Goal: Information Seeking & Learning: Check status

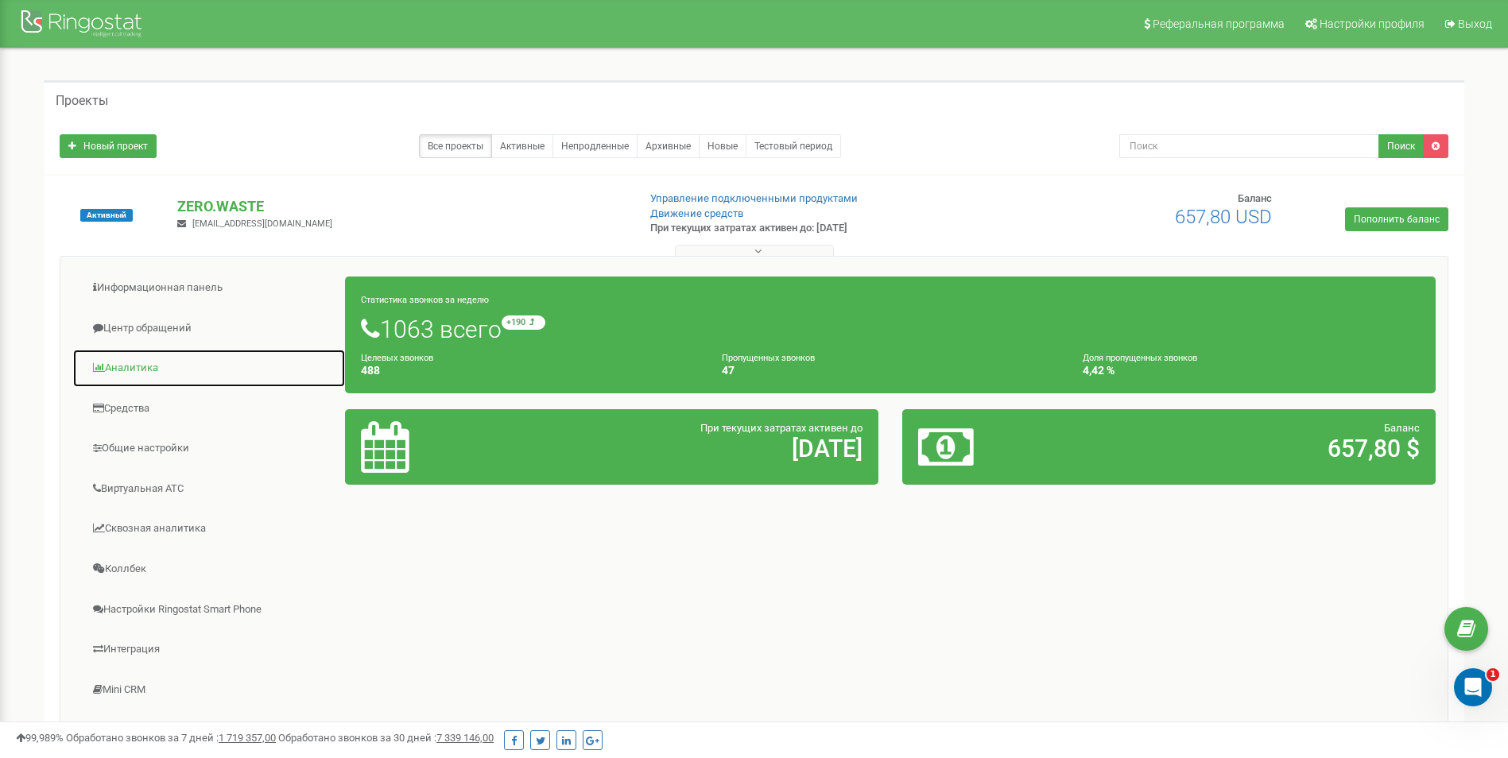
click at [143, 362] on link "Аналитика" at bounding box center [208, 368] width 273 height 39
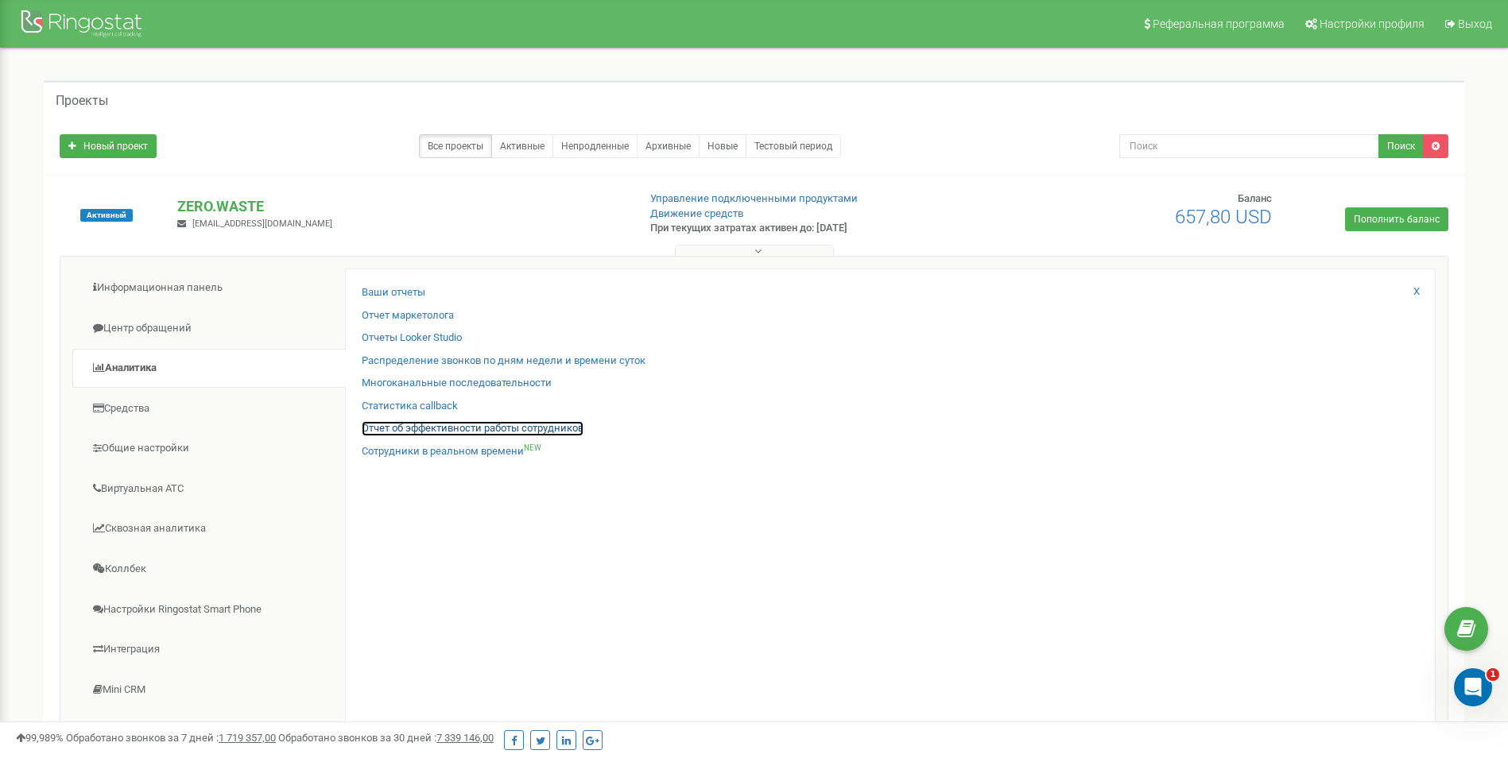
click at [463, 427] on link "Отчет об эффективности работы сотрудников" at bounding box center [473, 428] width 222 height 15
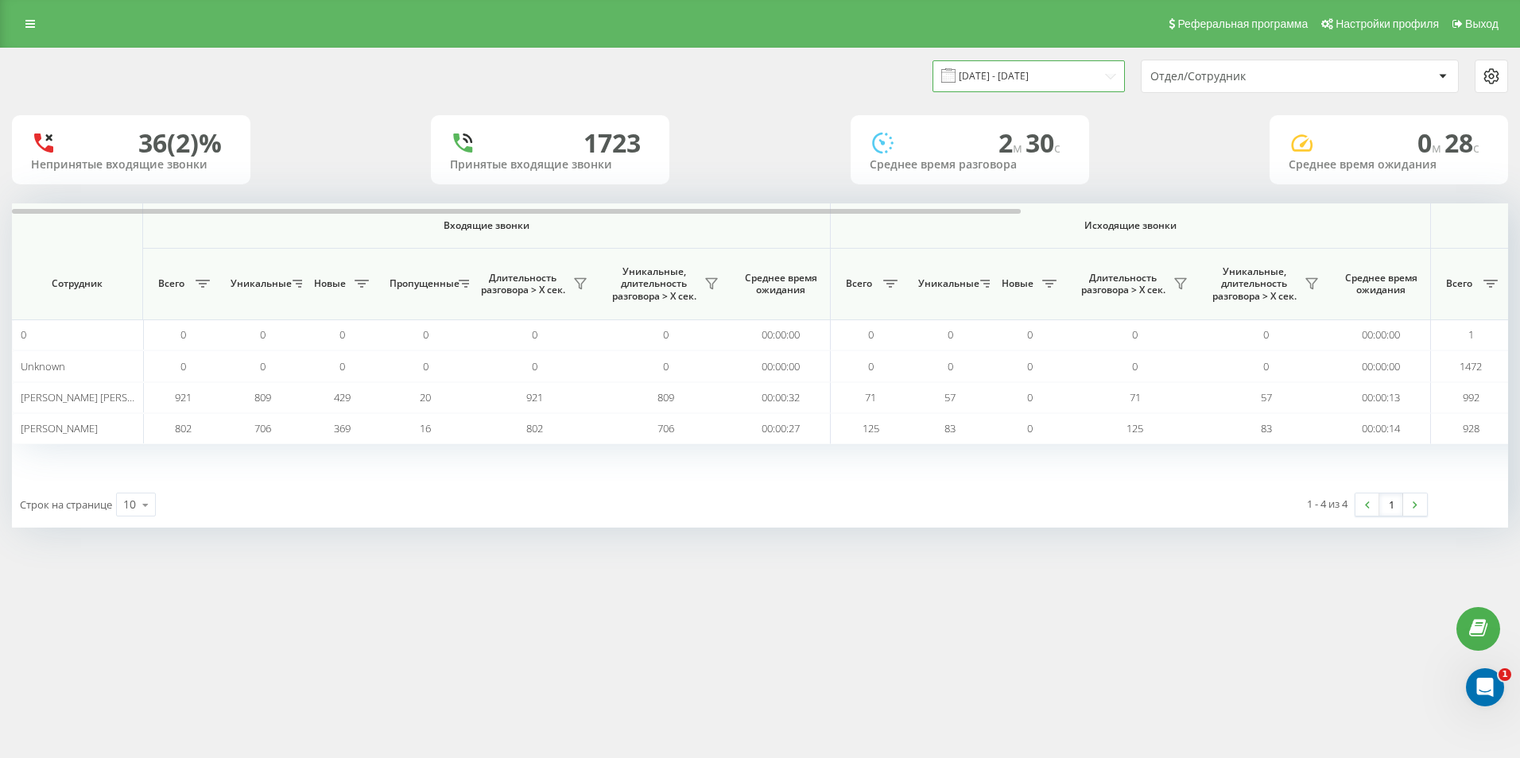
click at [1040, 76] on input "[DATE] - [DATE]" at bounding box center [1028, 75] width 192 height 31
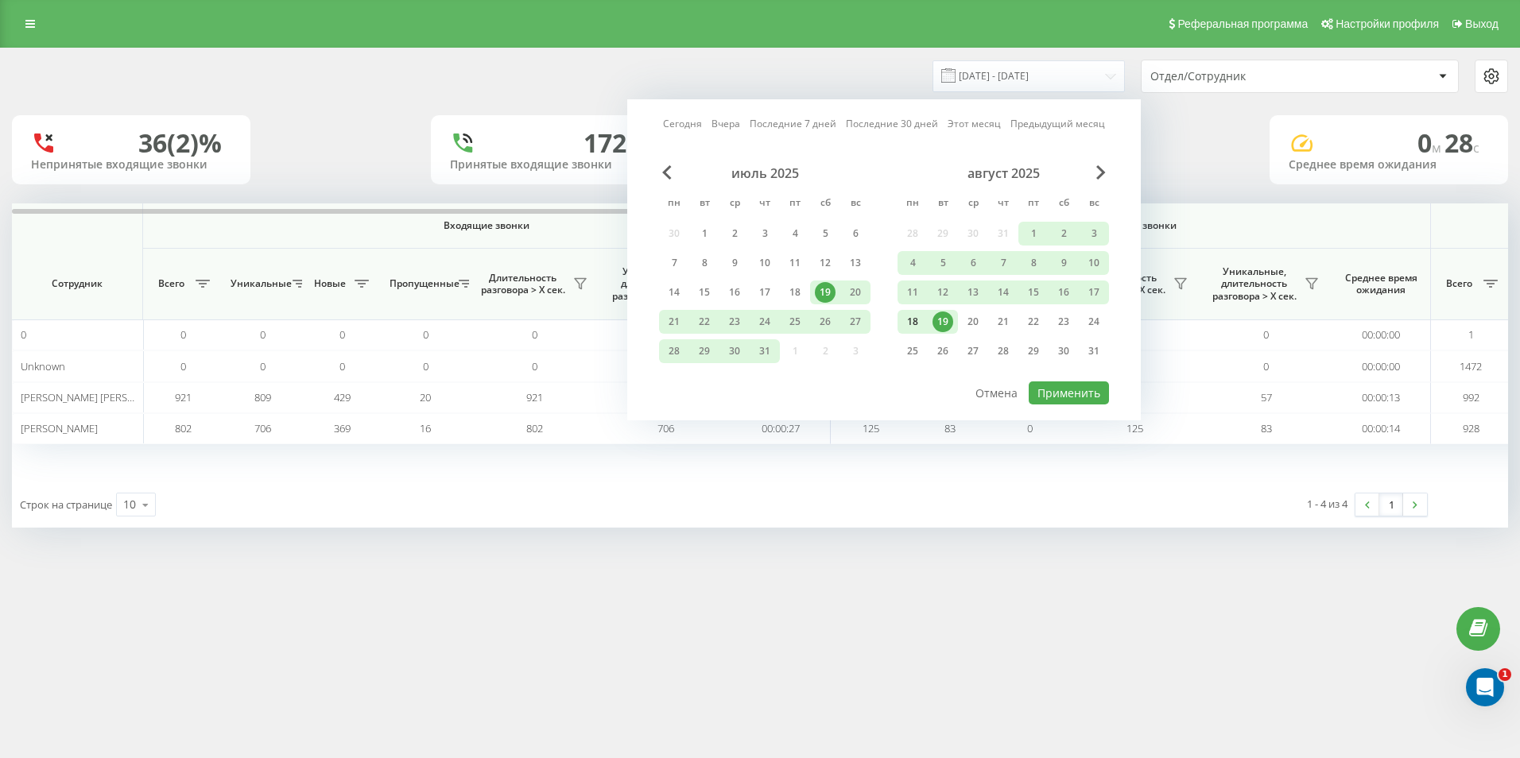
click at [905, 323] on div "18" at bounding box center [912, 322] width 21 height 21
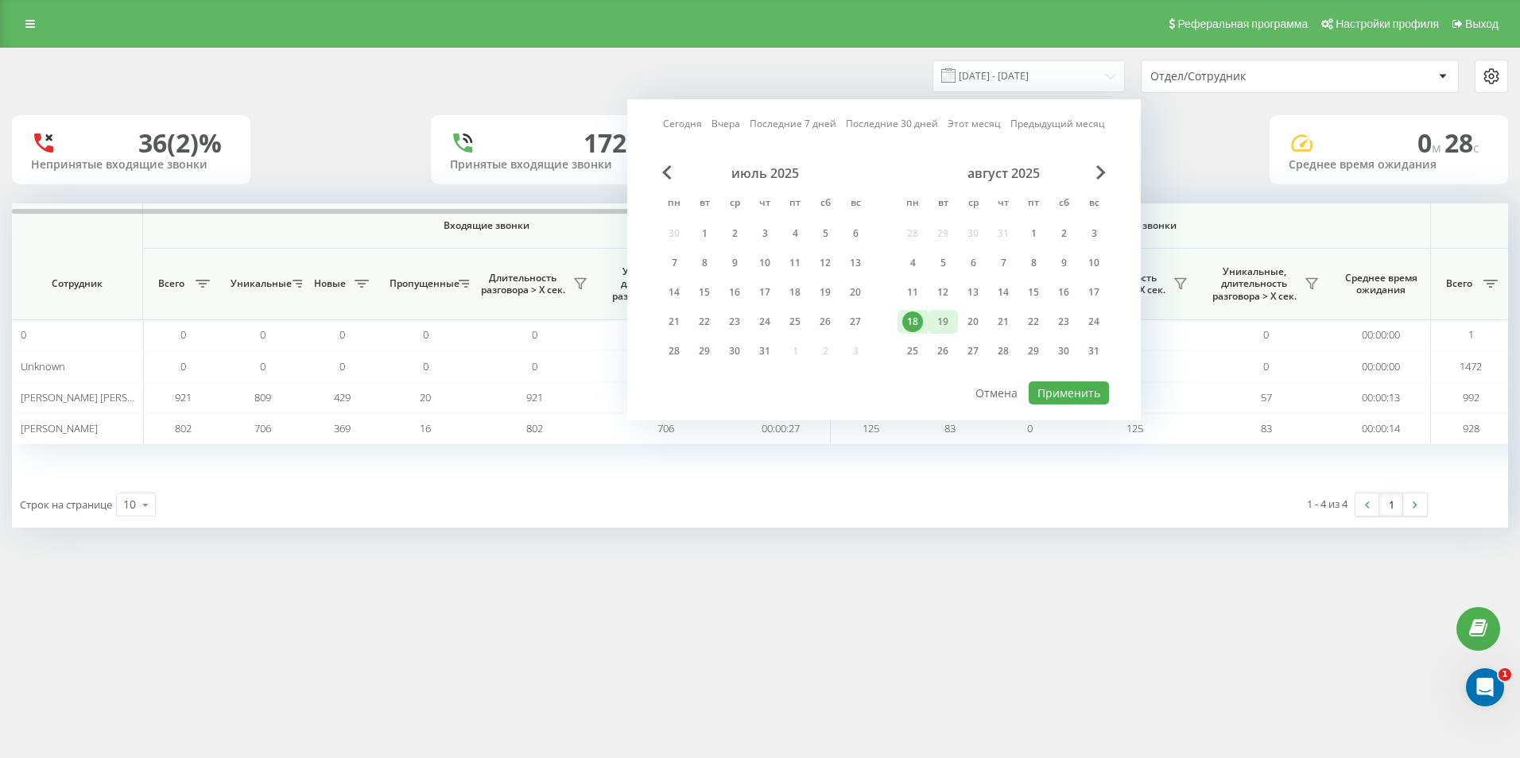
click at [939, 317] on div "19" at bounding box center [942, 322] width 21 height 21
drag, startPoint x: 1064, startPoint y: 399, endPoint x: 1038, endPoint y: 412, distance: 29.2
click at [1063, 399] on button "Применить" at bounding box center [1069, 393] width 80 height 23
type input "18.08.2025 - 19.08.2025"
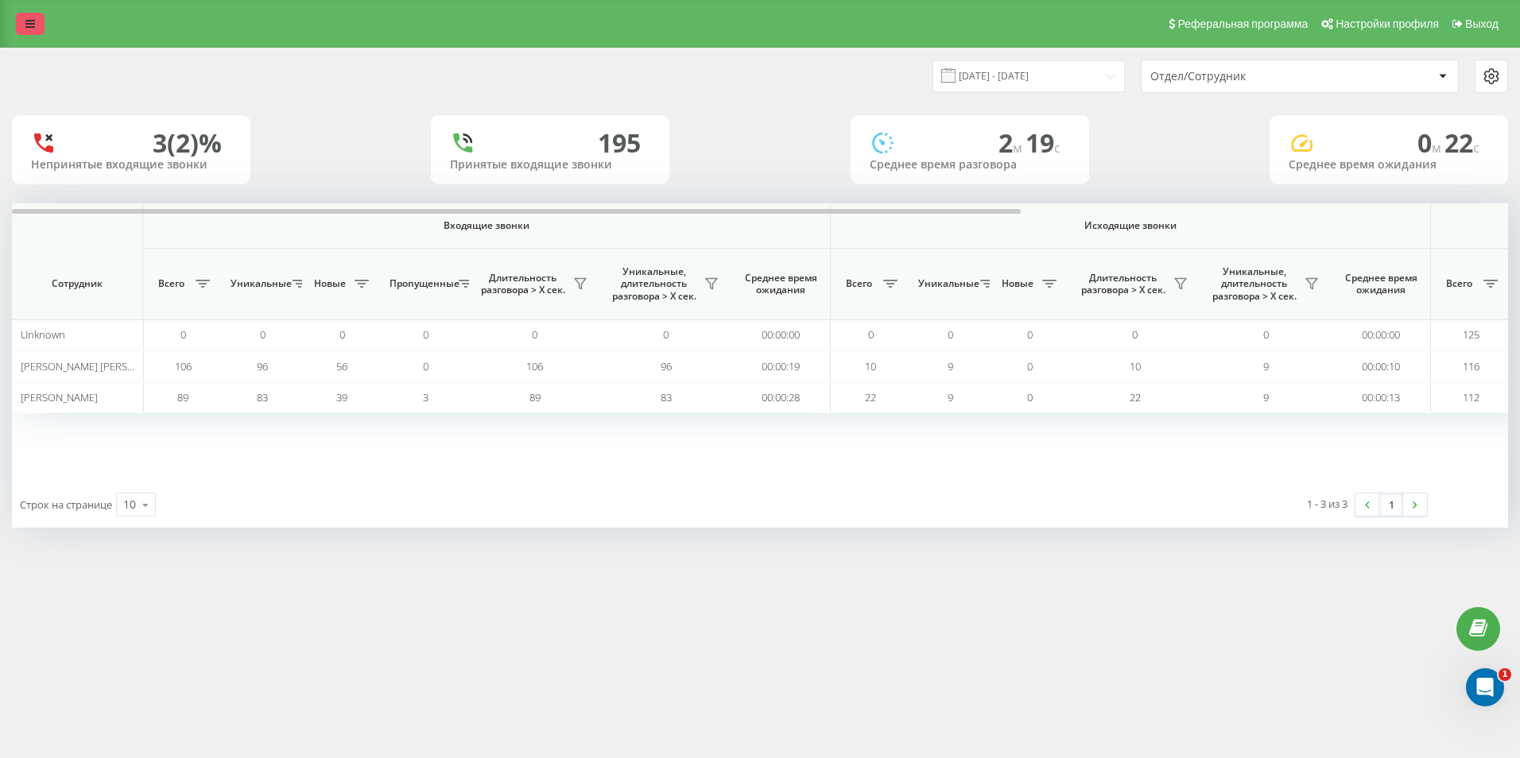
click at [33, 21] on icon at bounding box center [30, 23] width 10 height 11
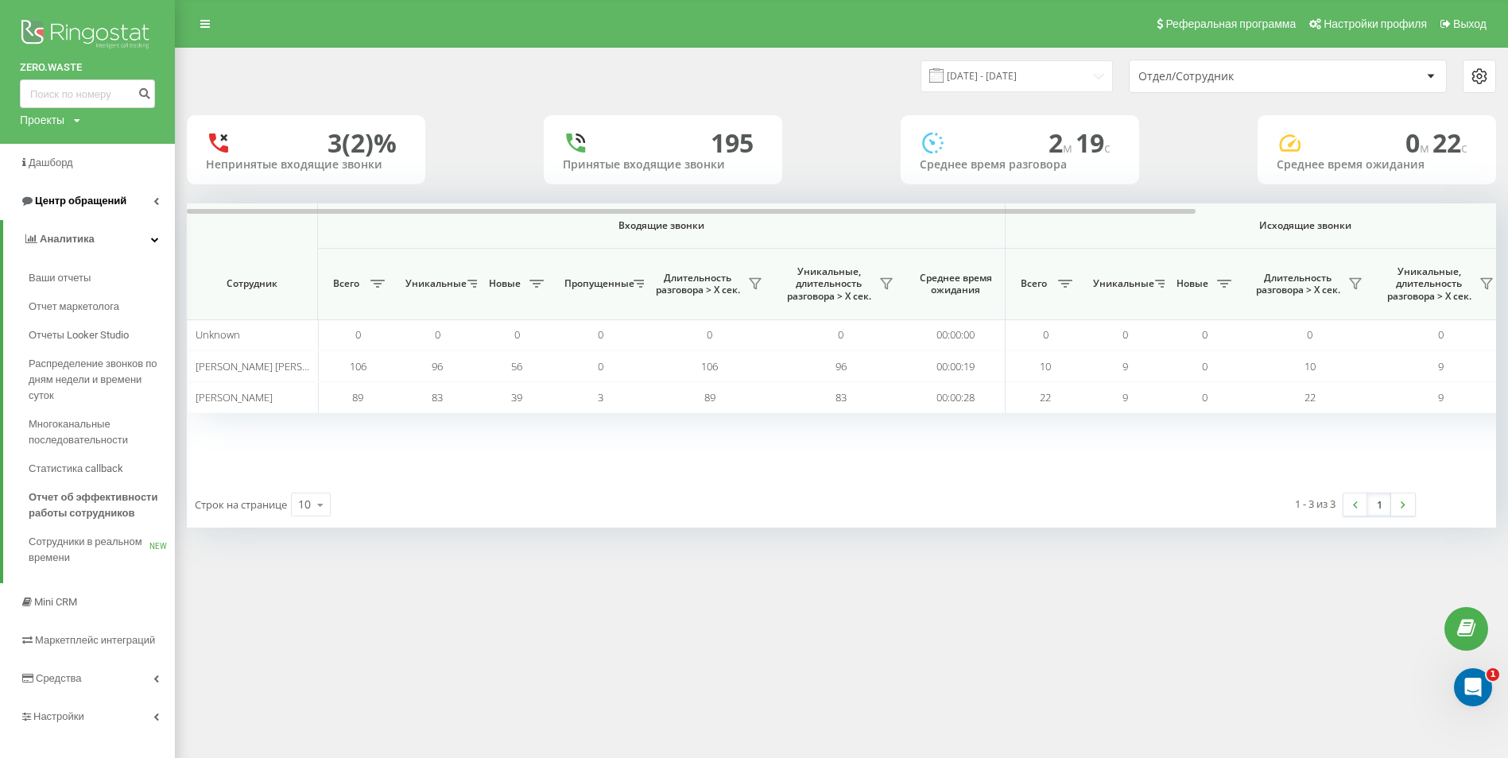
click at [123, 197] on span "Центр обращений" at bounding box center [80, 201] width 91 height 12
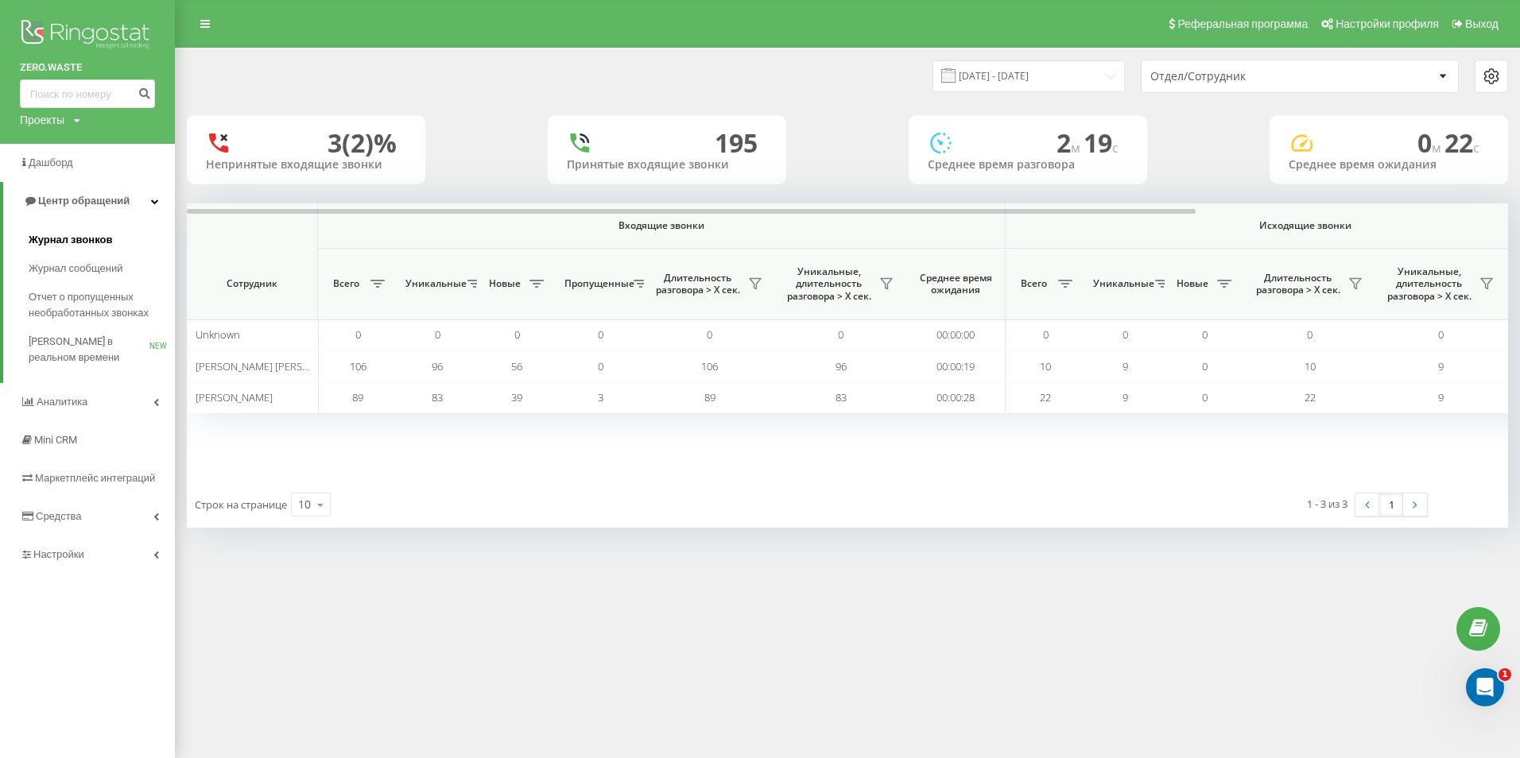
click at [93, 246] on span "Журнал звонков" at bounding box center [70, 240] width 83 height 16
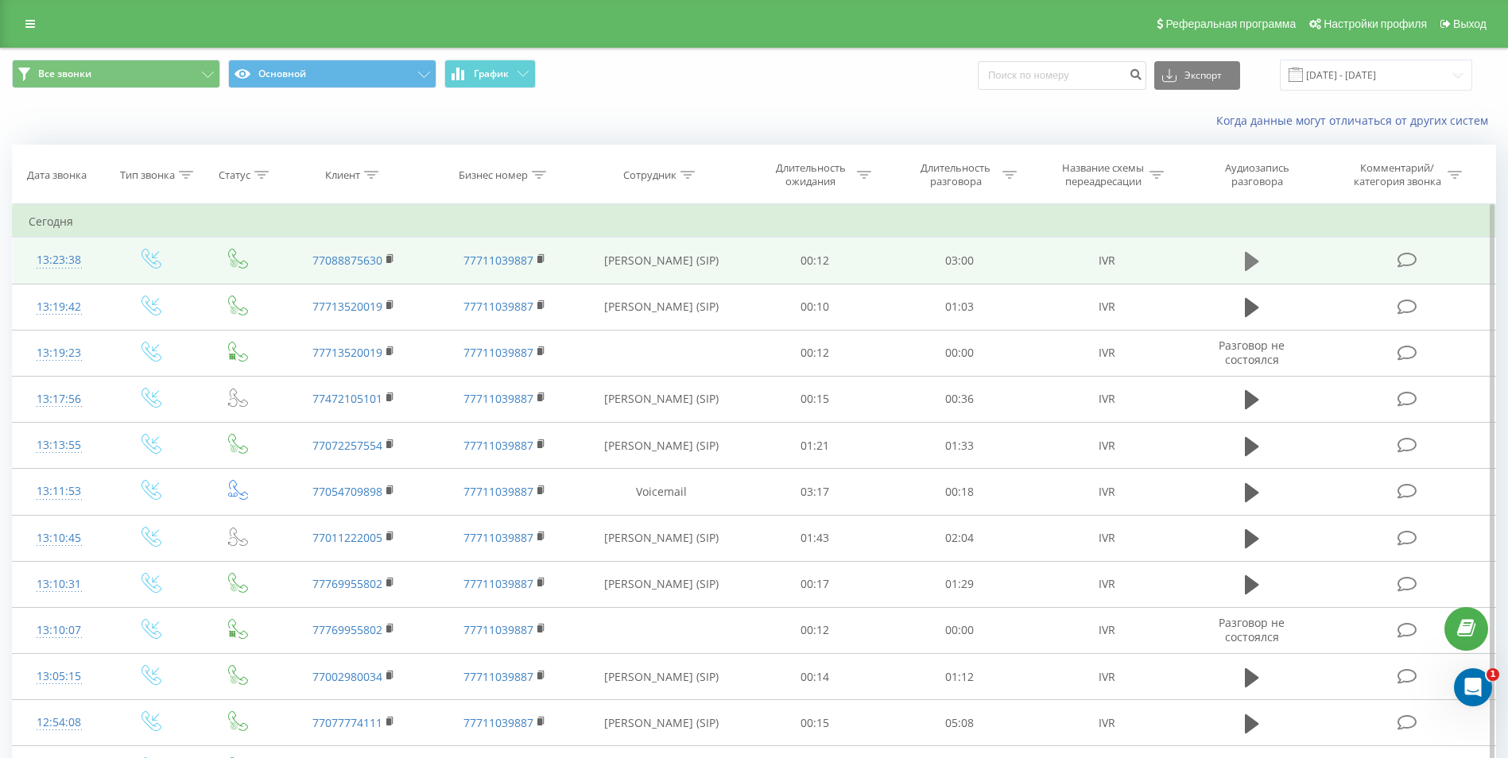
click at [1250, 256] on icon at bounding box center [1252, 261] width 14 height 19
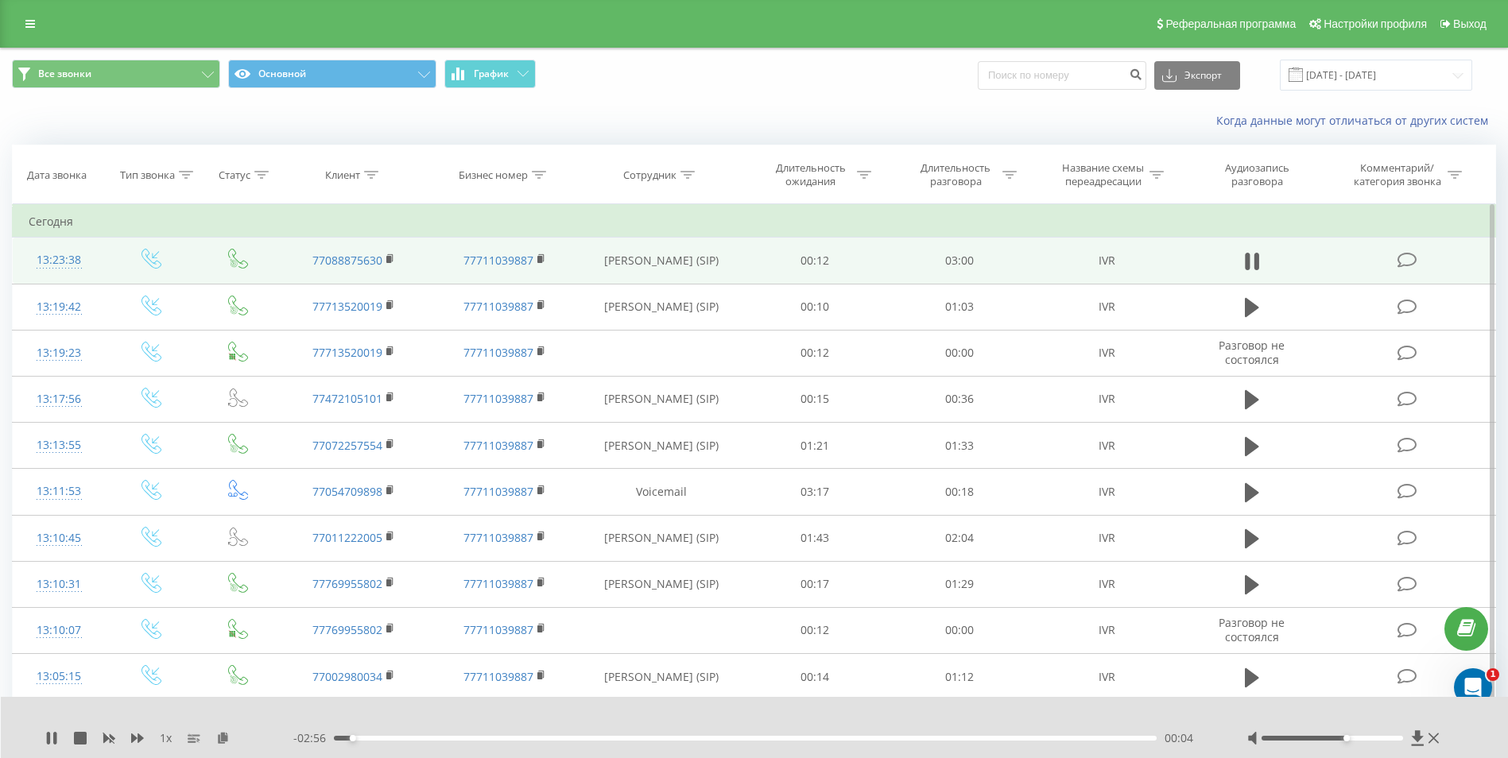
click at [1346, 738] on div at bounding box center [1332, 738] width 142 height 5
click at [1366, 738] on div at bounding box center [1332, 738] width 142 height 5
click at [1375, 740] on div at bounding box center [1332, 738] width 142 height 5
click at [1385, 739] on div at bounding box center [1332, 738] width 142 height 5
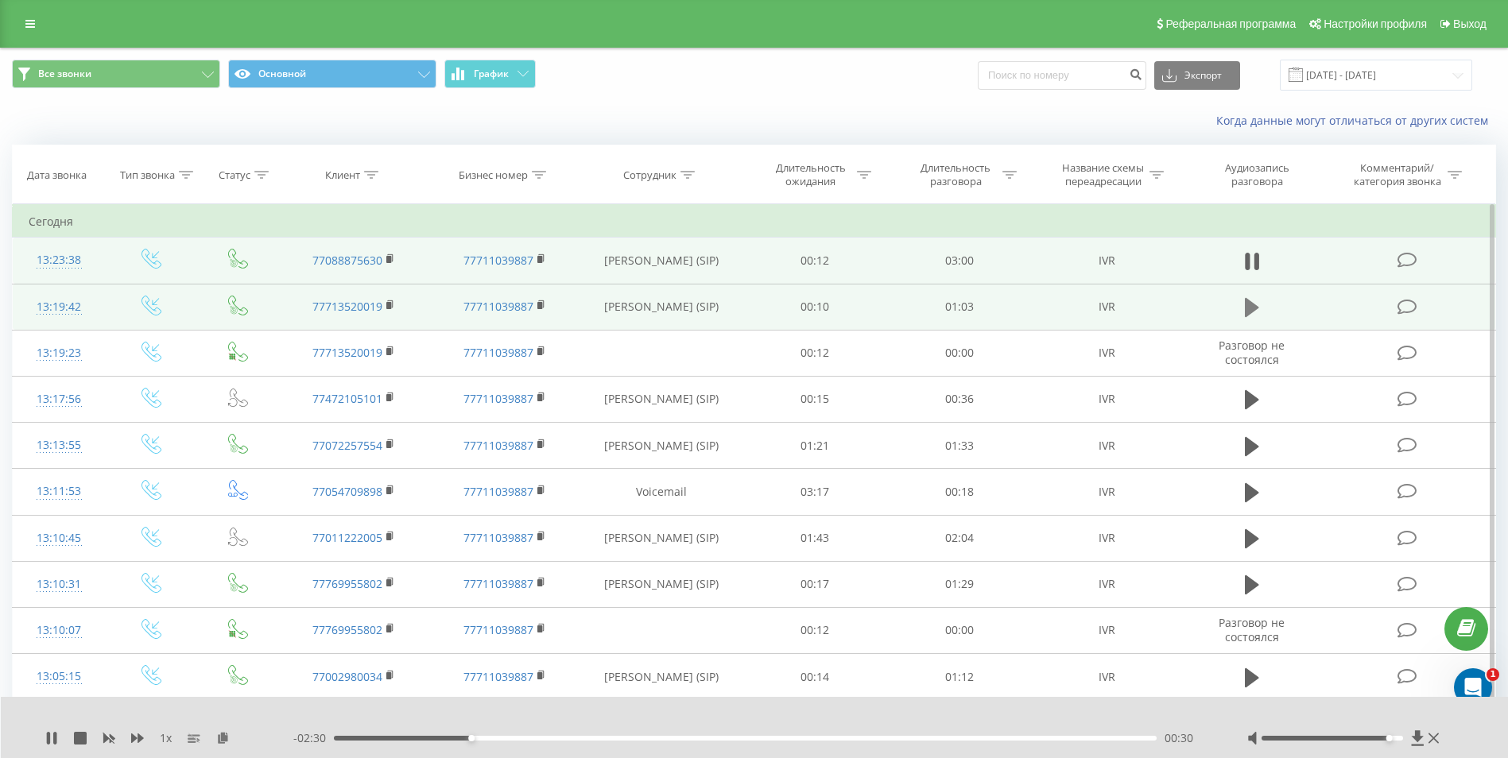
click at [1254, 304] on icon at bounding box center [1252, 307] width 14 height 22
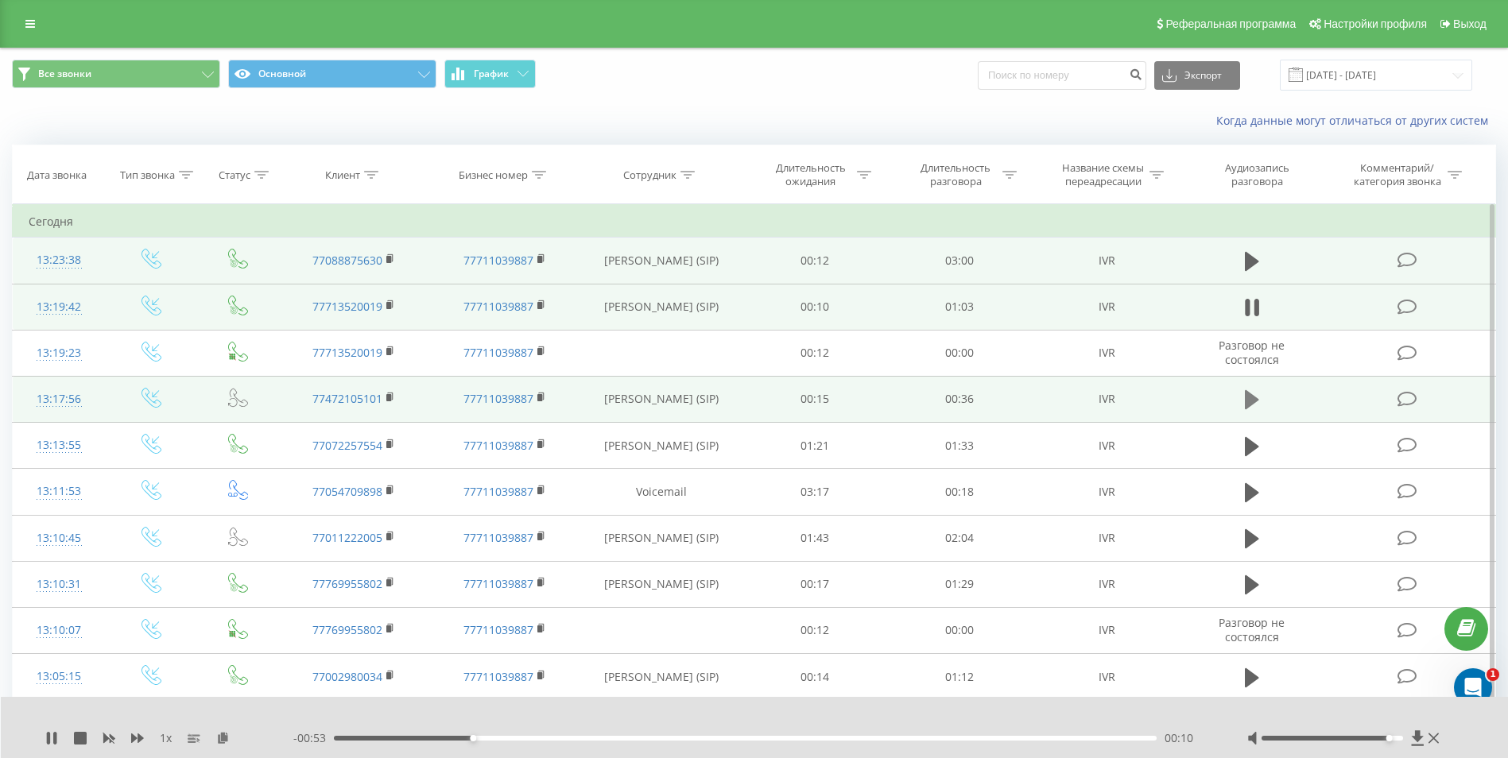
click at [1253, 398] on icon at bounding box center [1252, 399] width 14 height 19
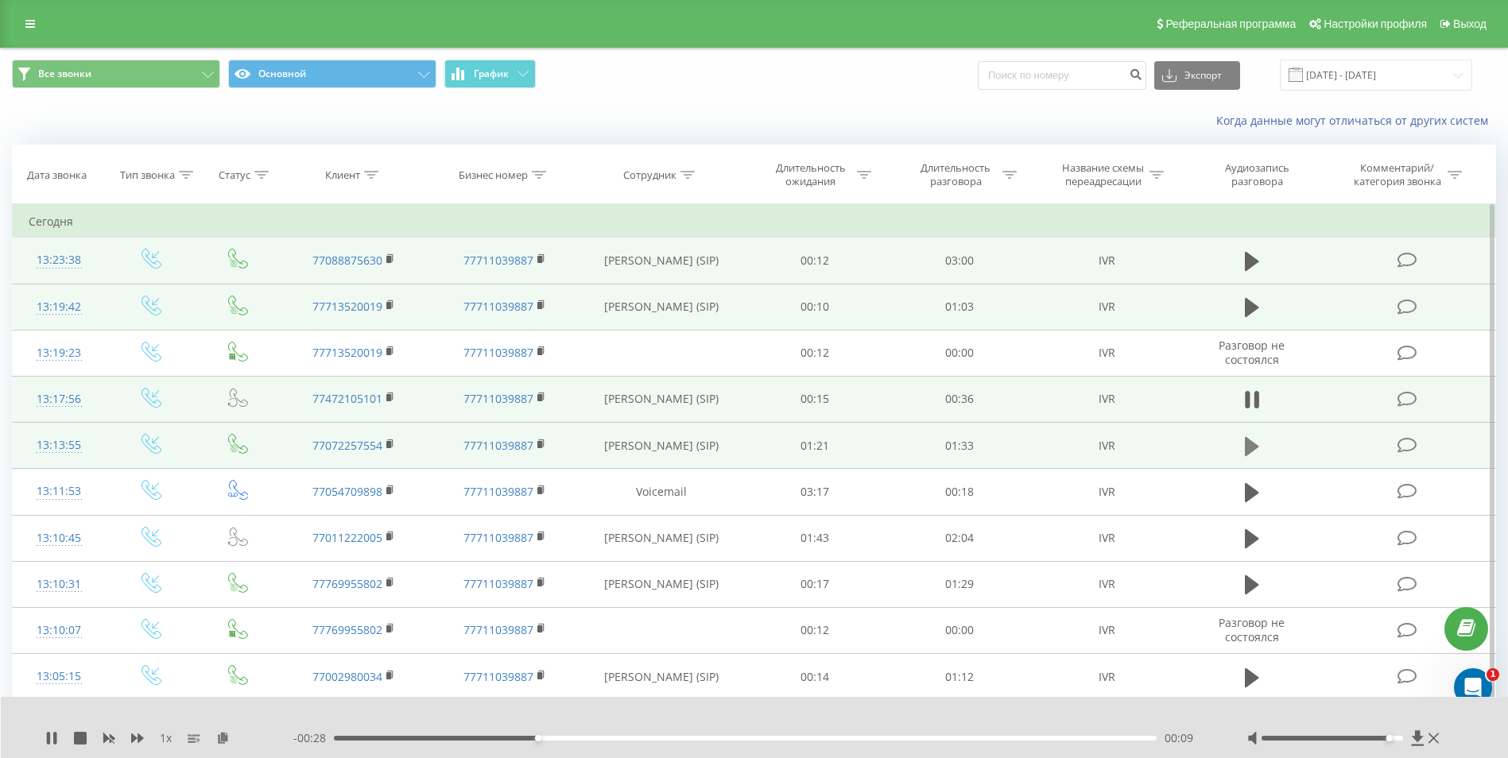
click at [1253, 445] on icon at bounding box center [1252, 445] width 14 height 19
click at [31, 19] on icon at bounding box center [30, 23] width 10 height 11
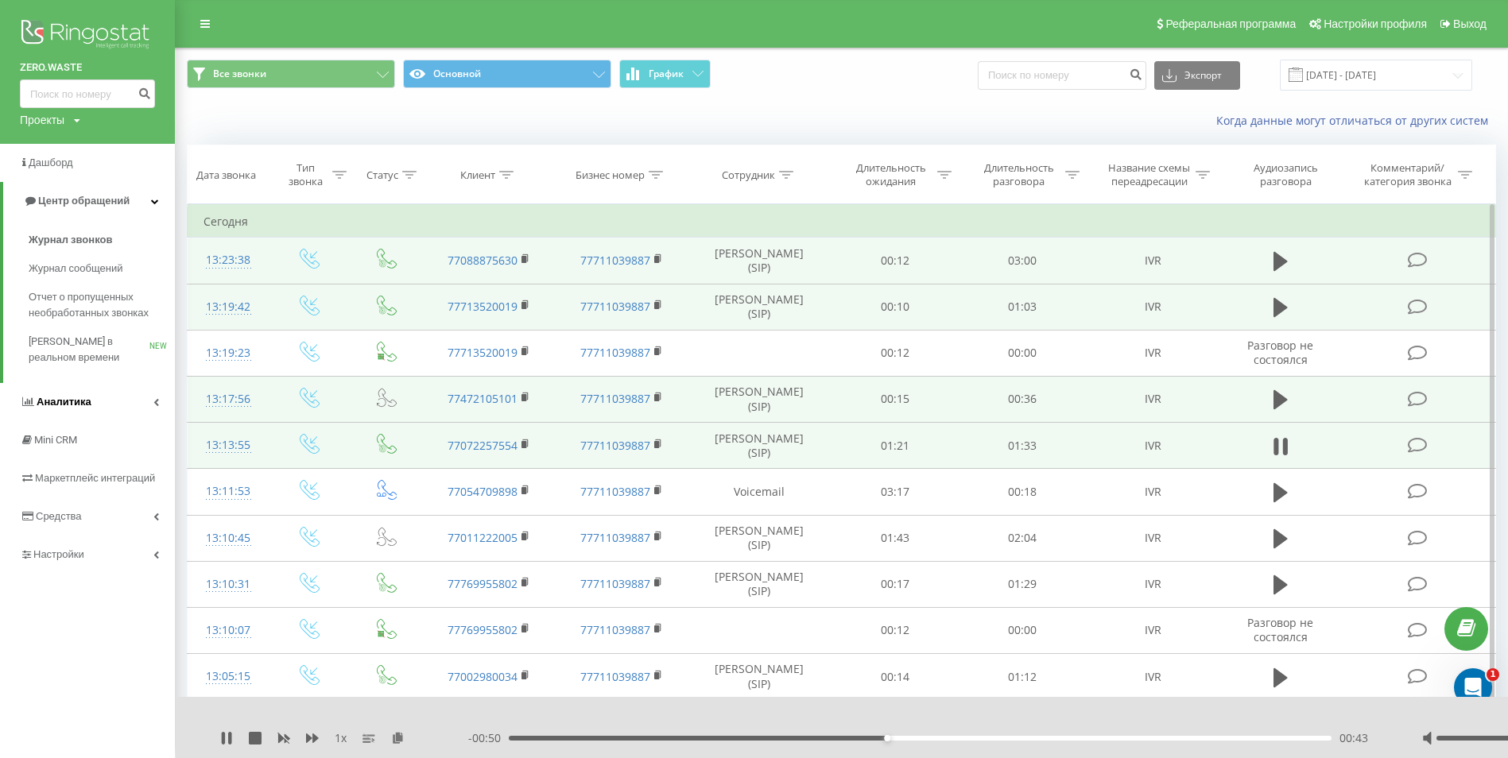
click at [143, 400] on link "Аналитика" at bounding box center [87, 402] width 175 height 38
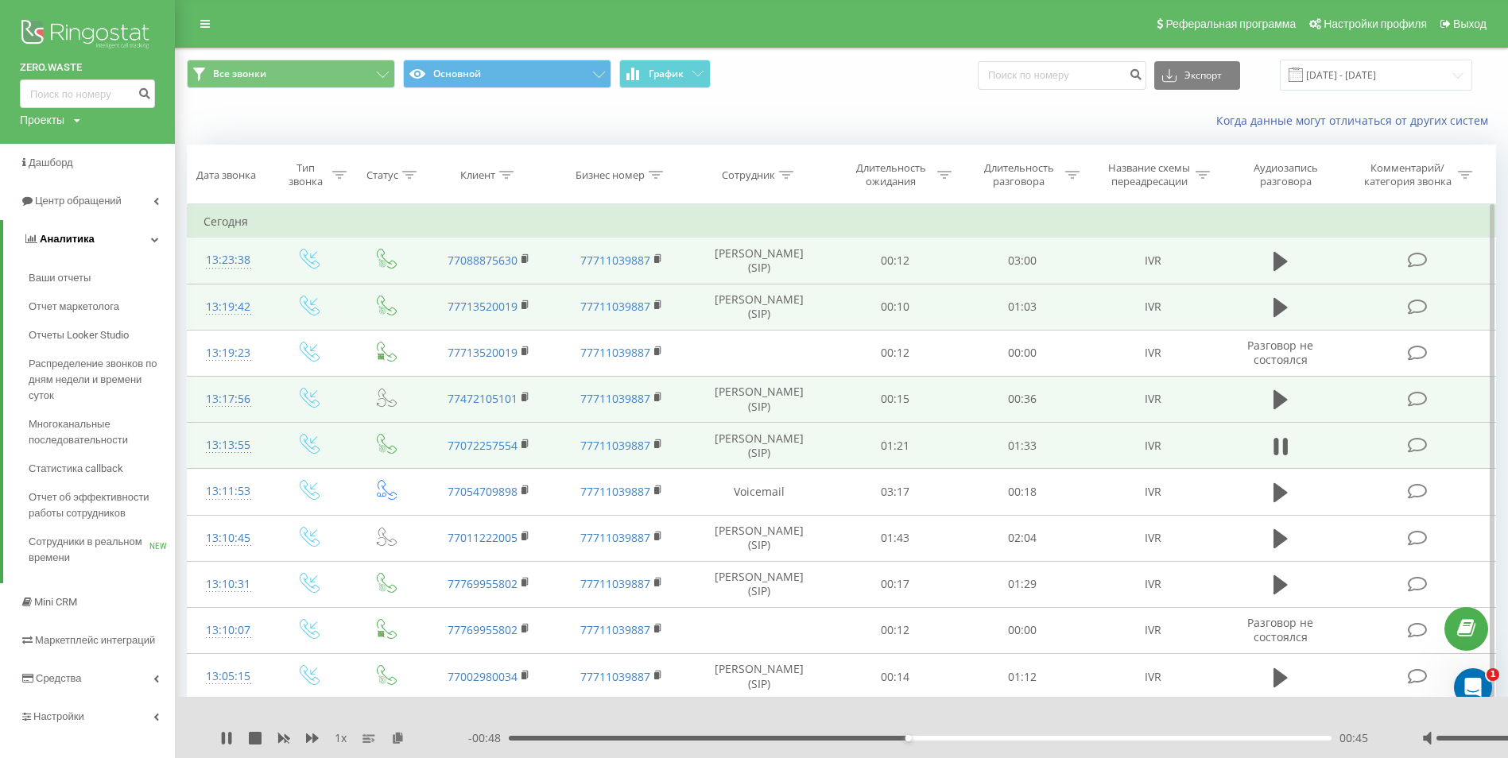
click at [156, 238] on icon at bounding box center [155, 239] width 8 height 8
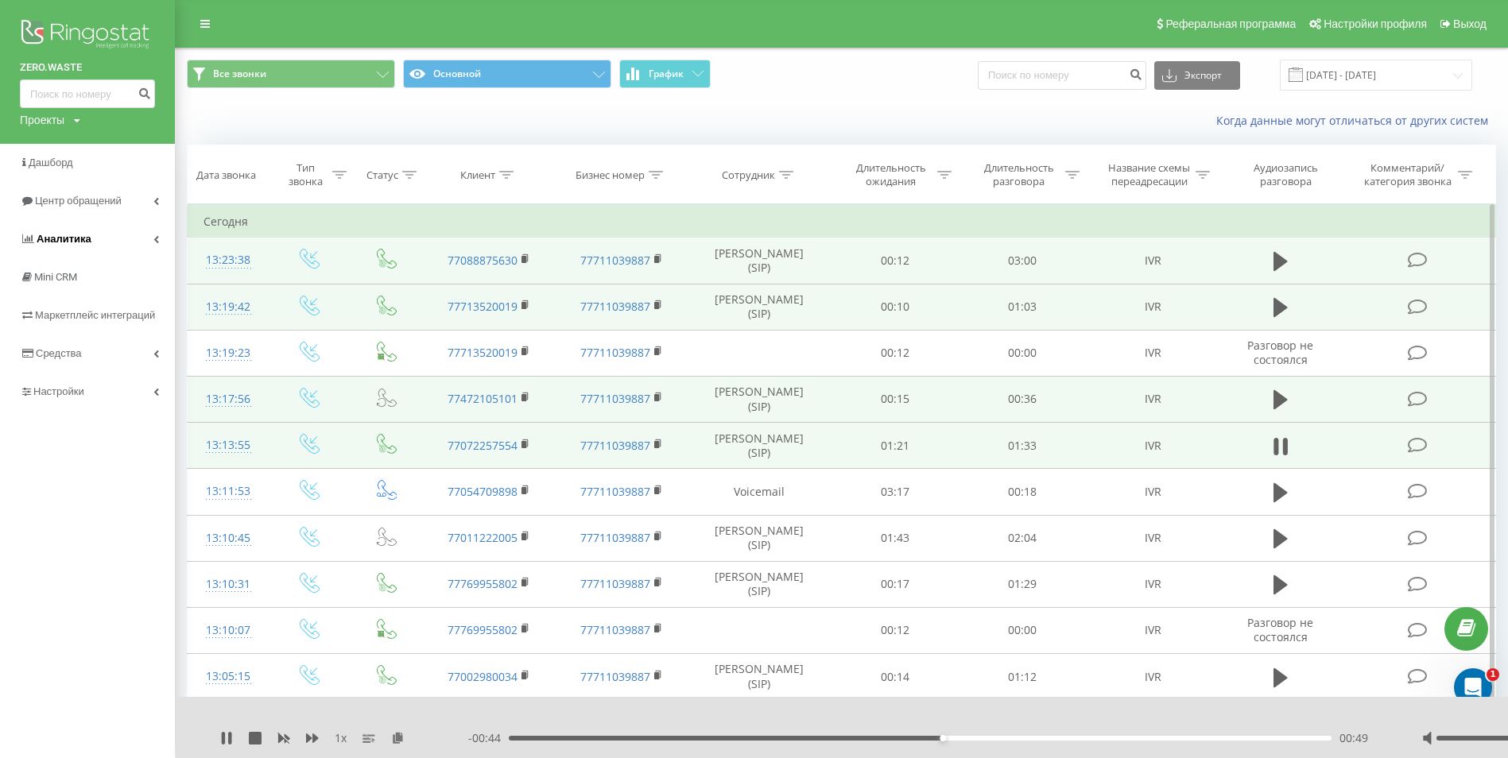
click at [153, 235] on link "Аналитика" at bounding box center [87, 239] width 175 height 38
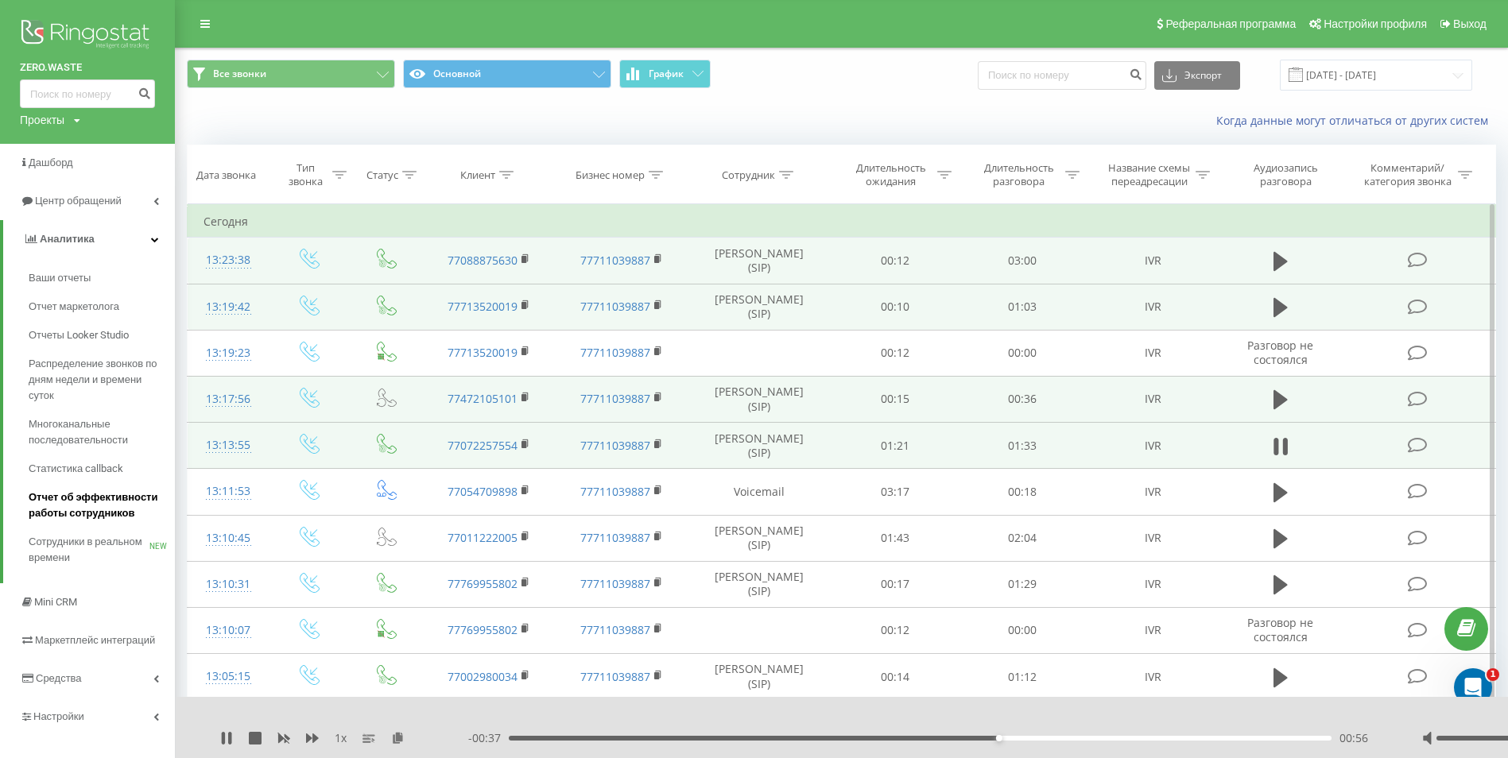
click at [121, 500] on span "Отчет об эффективности работы сотрудников" at bounding box center [98, 506] width 138 height 32
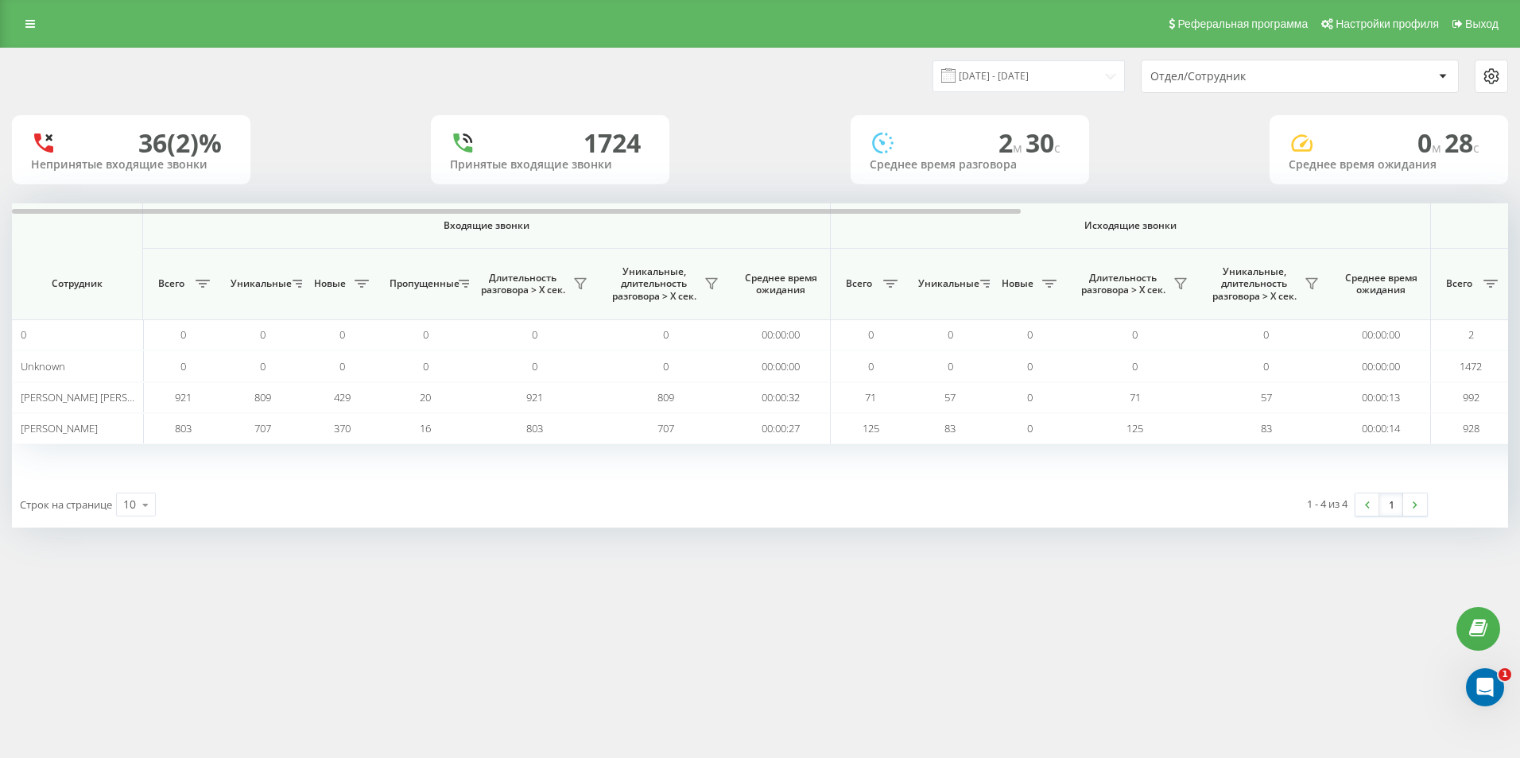
click at [1102, 646] on div "Реферальная программа Настройки профиля Выход 19.07.2025 - 19.08.2025 Отдел/Сот…" at bounding box center [760, 379] width 1520 height 758
click at [1021, 71] on input "[DATE] - [DATE]" at bounding box center [1028, 75] width 192 height 31
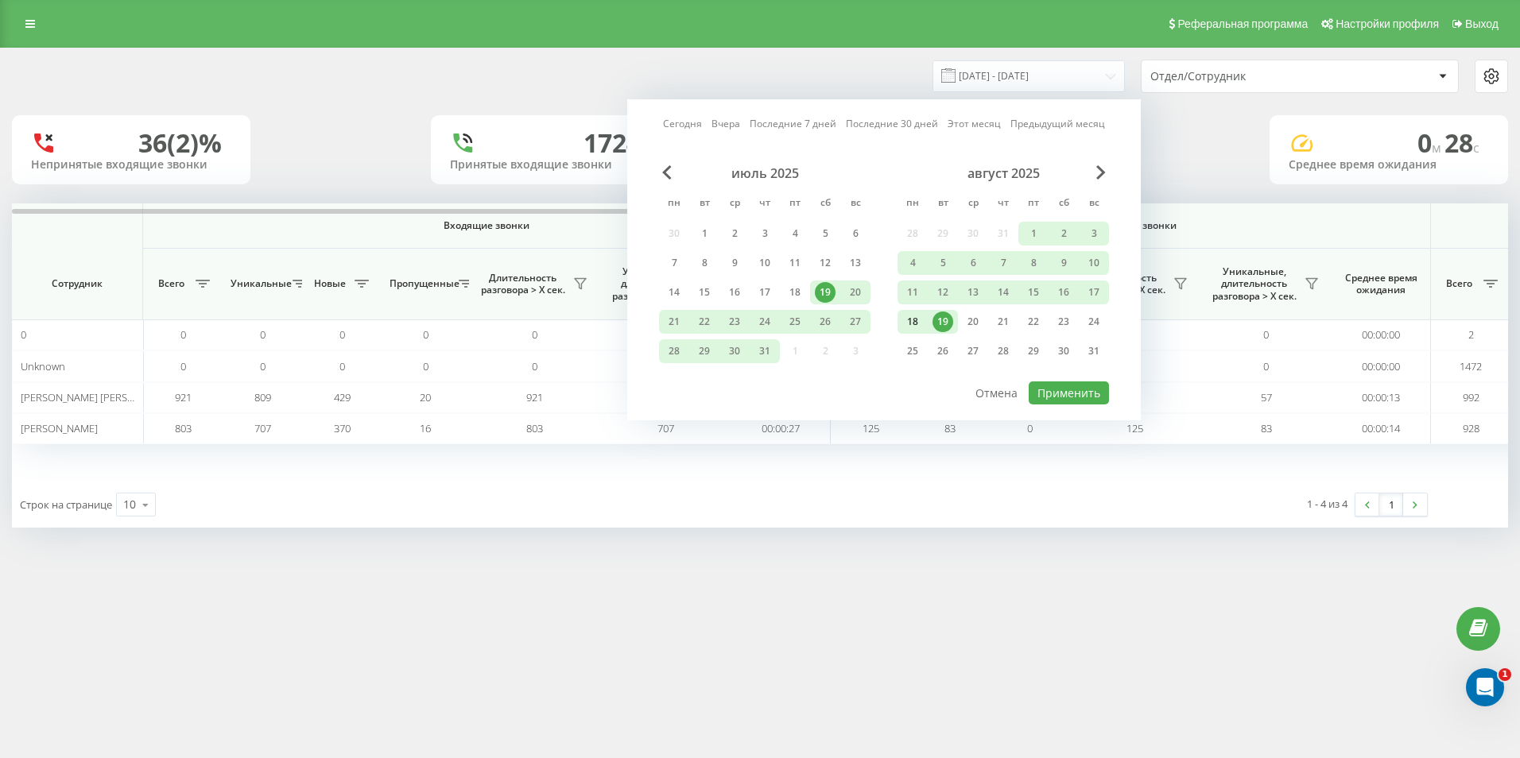
click at [912, 324] on div "18" at bounding box center [912, 322] width 21 height 21
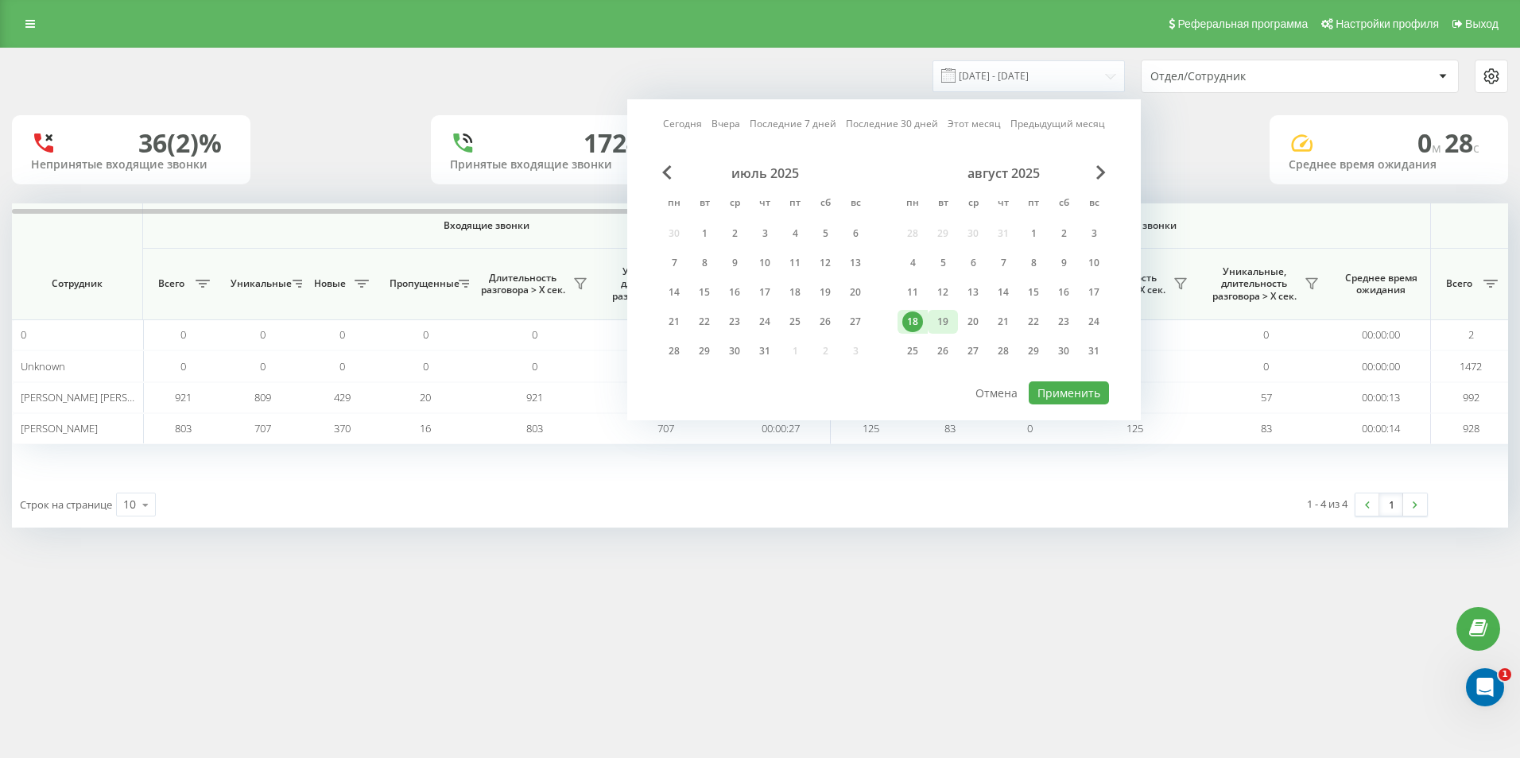
click at [944, 324] on div "19" at bounding box center [942, 322] width 21 height 21
click at [1083, 398] on button "Применить" at bounding box center [1069, 393] width 80 height 23
type input "18.08.2025 - 19.08.2025"
